Goal: Find specific page/section: Find specific page/section

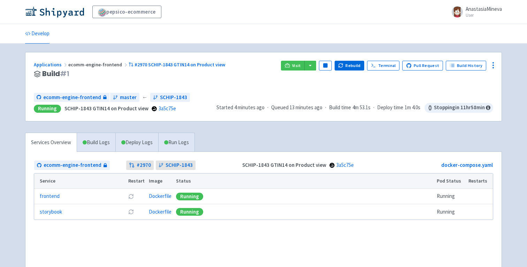
click at [158, 68] on div "Applications ecomm-engine-frontend #2970 SCHIP-1843 GTIN14 on Product view" at bounding box center [155, 65] width 242 height 8
click at [152, 62] on link "#2970 SCHIP-1843 GTIN14 on Product view" at bounding box center [178, 64] width 98 height 6
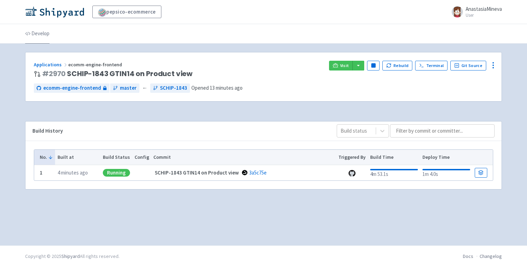
click at [42, 33] on link "Develop" at bounding box center [37, 34] width 24 height 20
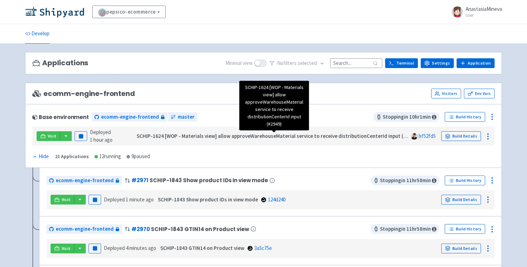
scroll to position [22, 0]
